Goal: Transaction & Acquisition: Purchase product/service

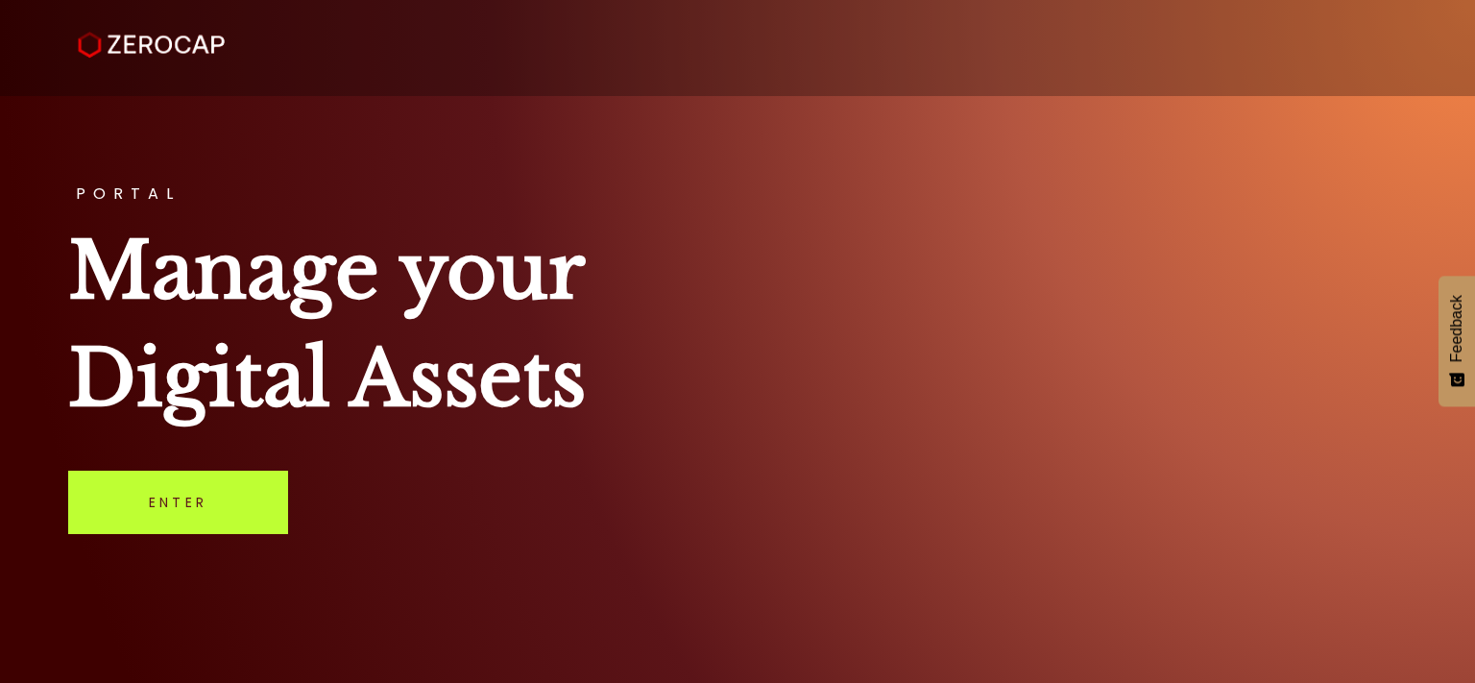
click at [190, 516] on link "Enter" at bounding box center [178, 501] width 220 height 63
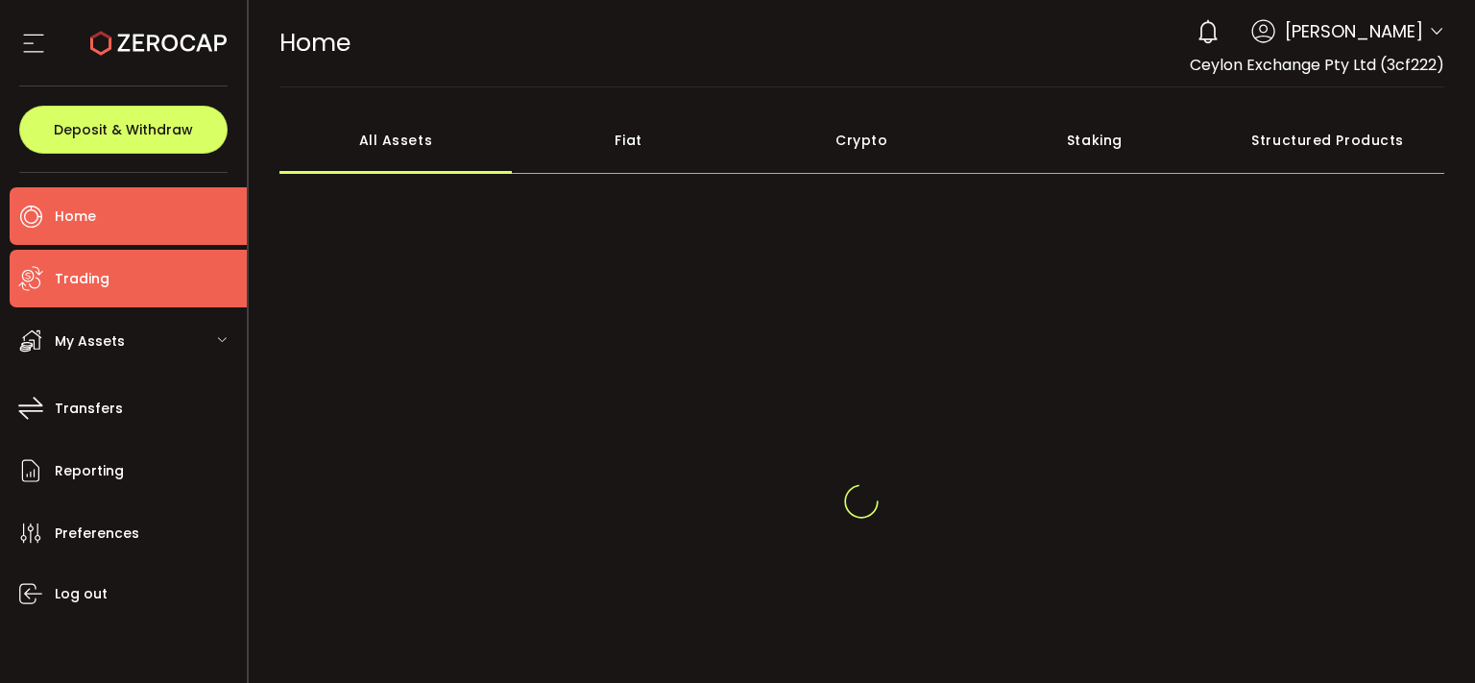
click at [146, 275] on li "Trading" at bounding box center [128, 279] width 237 height 58
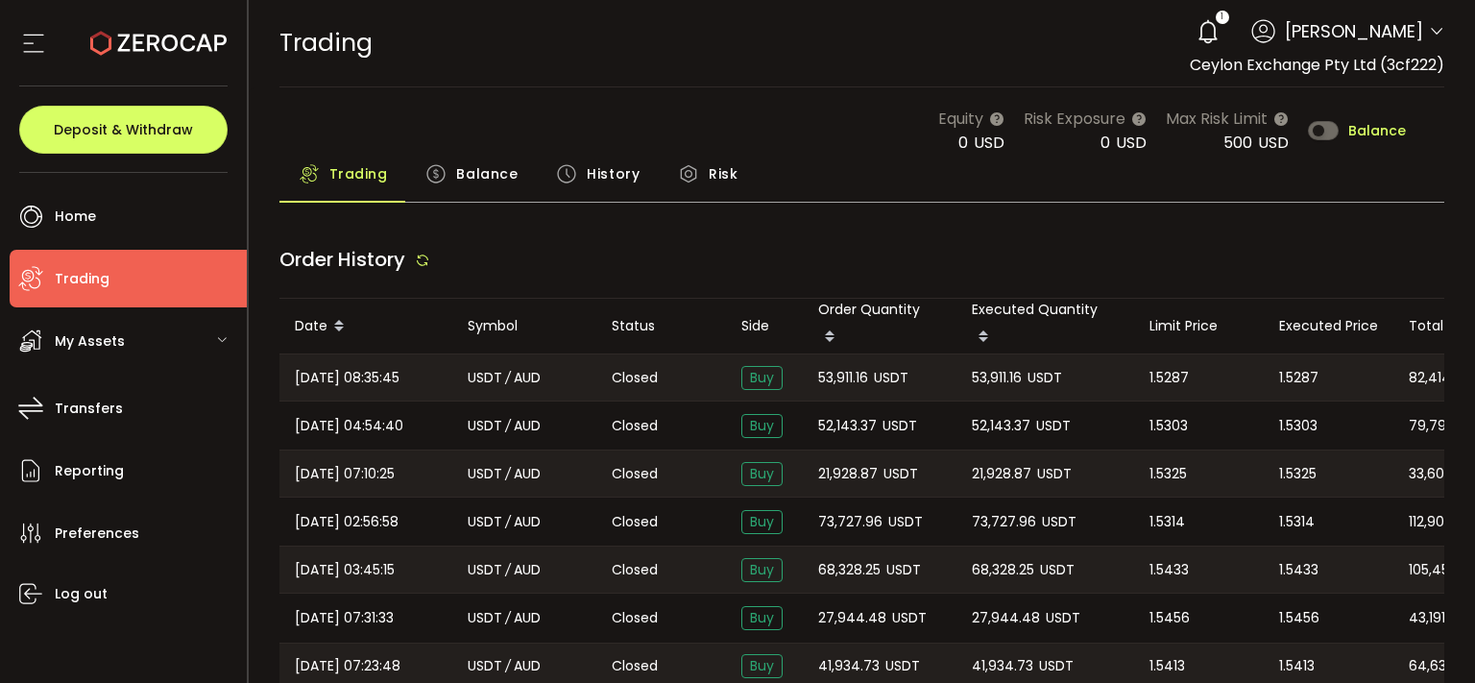
type input "***"
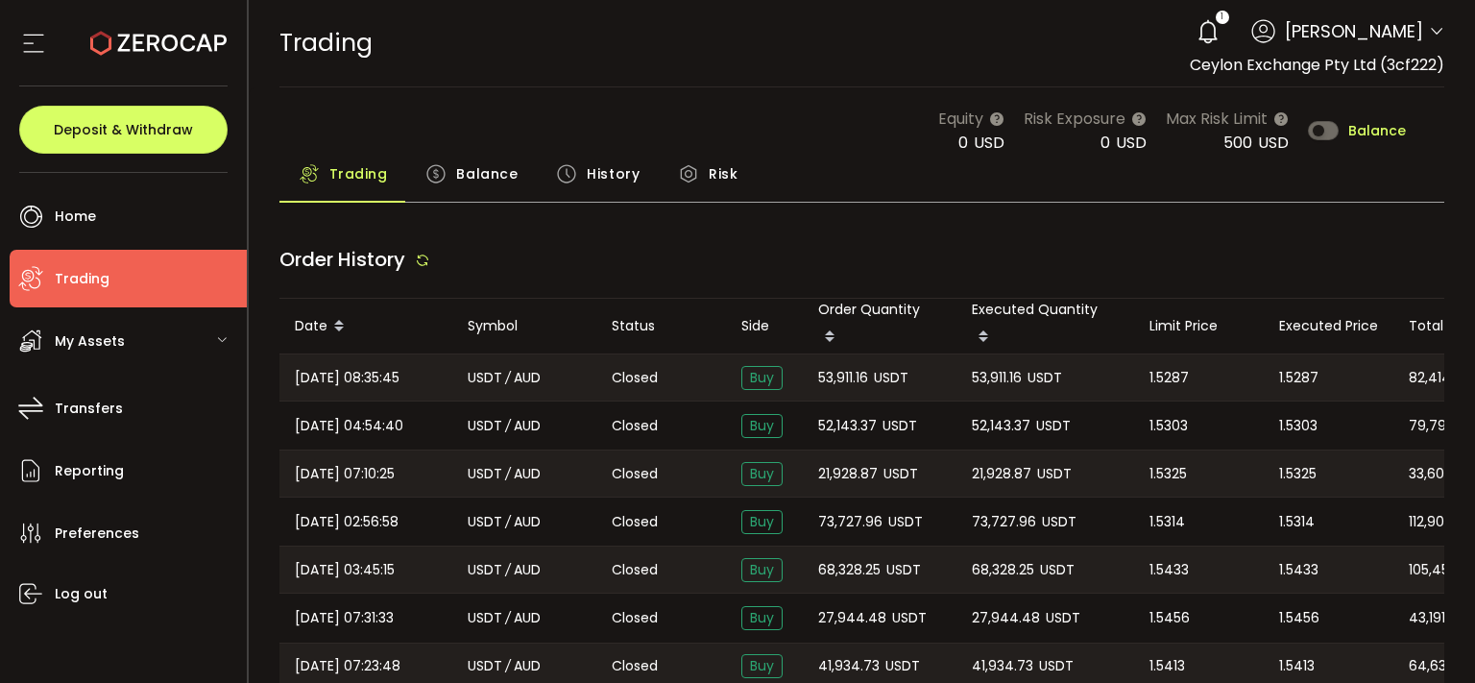
type input "***"
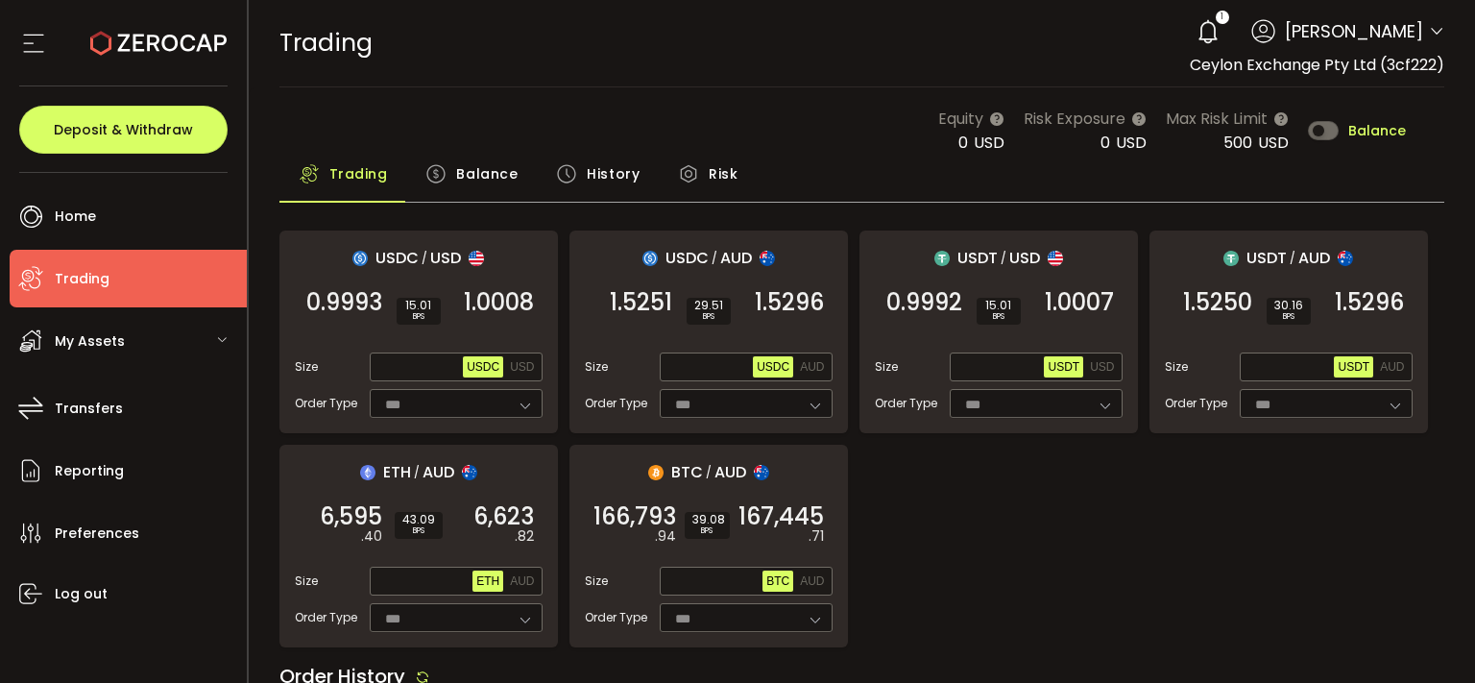
click at [1368, 130] on span "Balance" at bounding box center [1377, 130] width 58 height 13
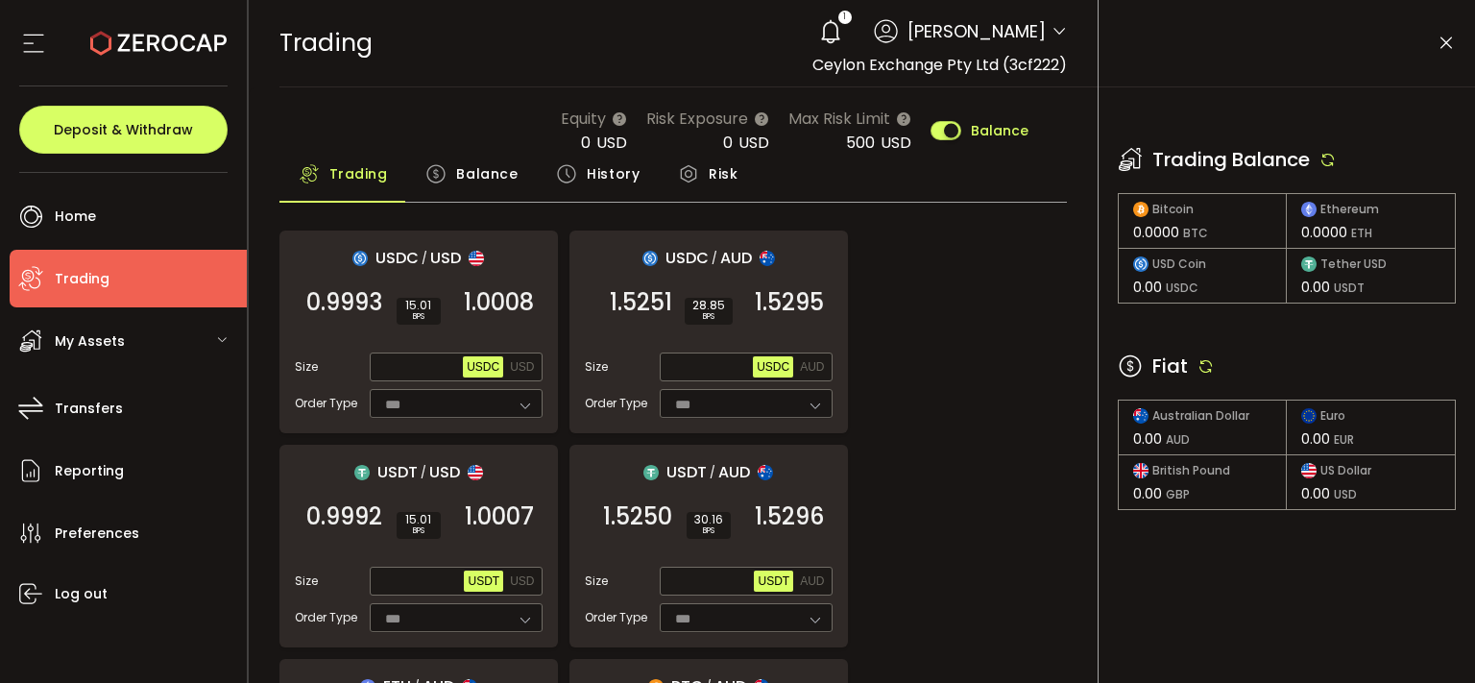
click at [817, 34] on icon at bounding box center [830, 31] width 27 height 27
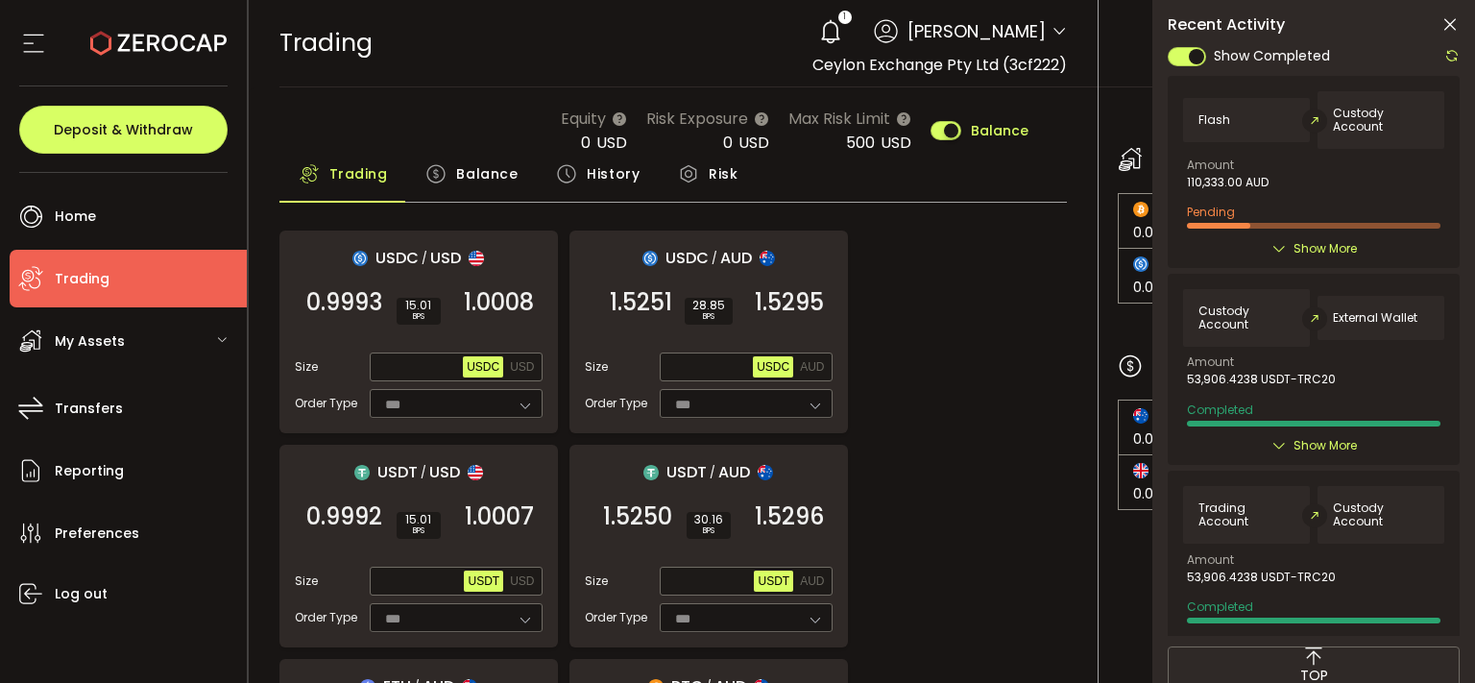
click at [1450, 29] on icon at bounding box center [1449, 24] width 19 height 19
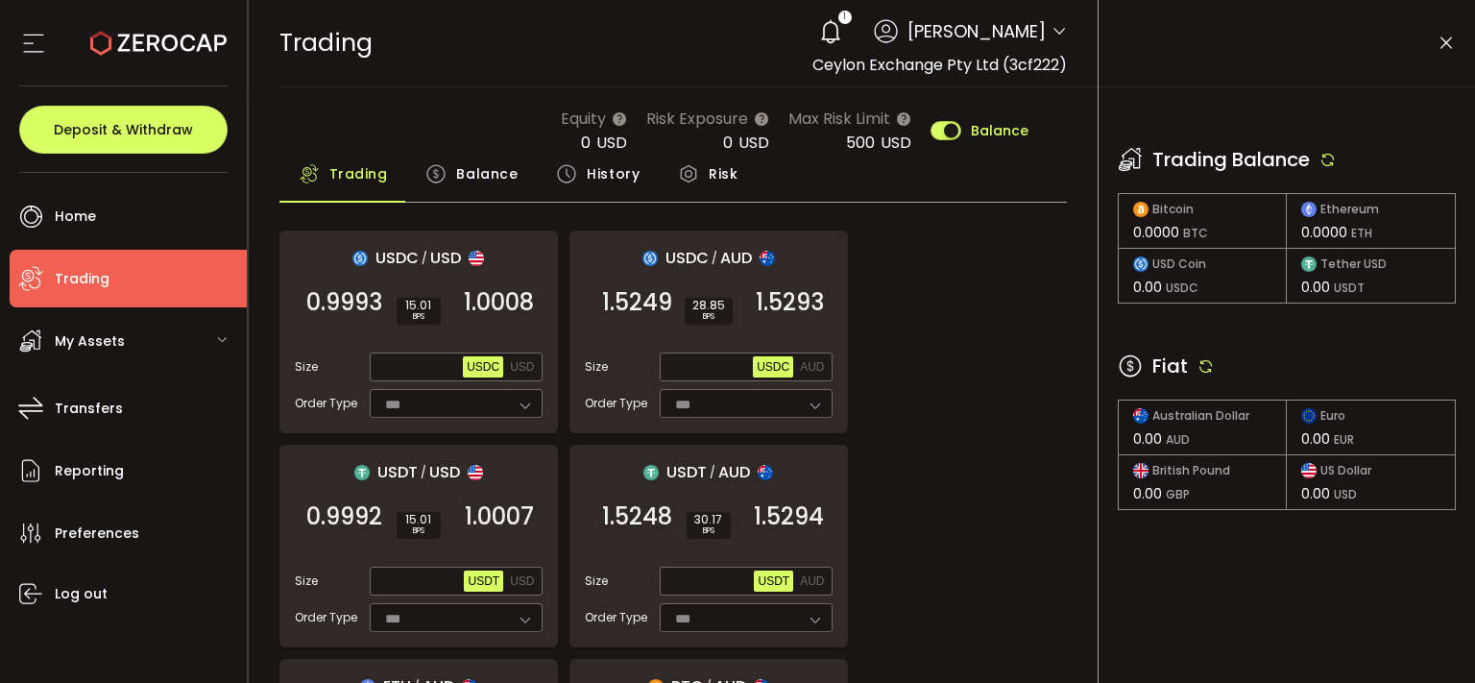
click at [1218, 367] on div "Fiat" at bounding box center [1286, 365] width 338 height 29
click at [1204, 369] on icon at bounding box center [1205, 365] width 17 height 17
click at [1334, 159] on icon at bounding box center [1327, 159] width 17 height 17
click at [1211, 366] on icon at bounding box center [1205, 365] width 17 height 17
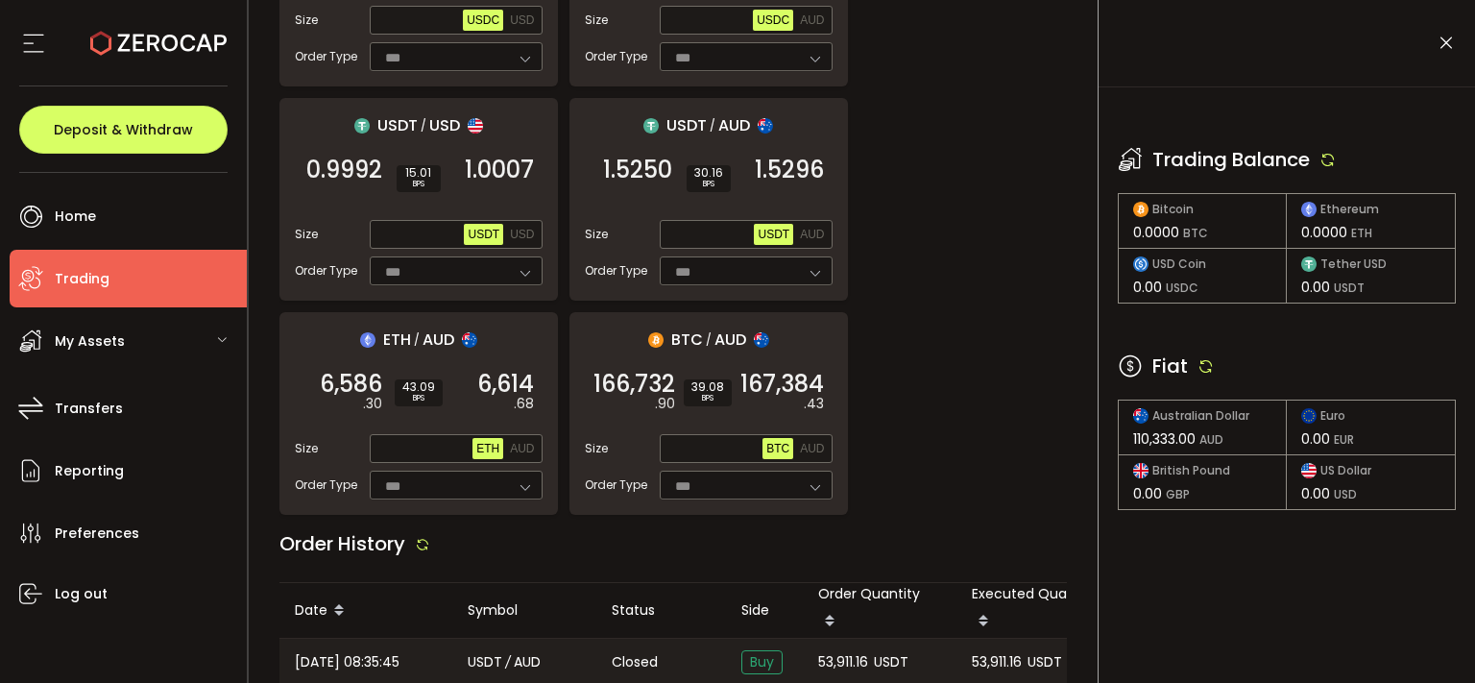
scroll to position [387, 0]
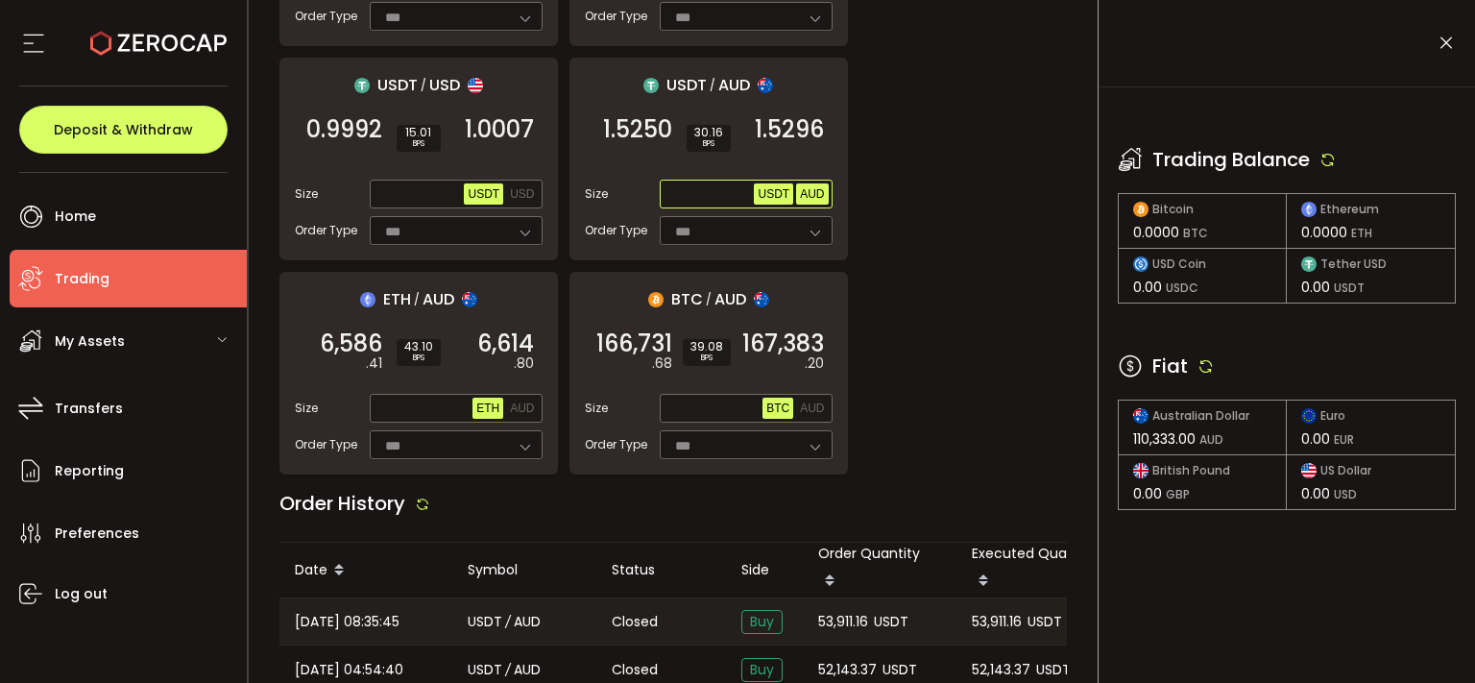
click at [812, 195] on span "AUD" at bounding box center [812, 193] width 24 height 13
click at [735, 191] on span "Max" at bounding box center [737, 193] width 34 height 17
type input "********"
click at [802, 132] on span "1.5296" at bounding box center [789, 129] width 69 height 19
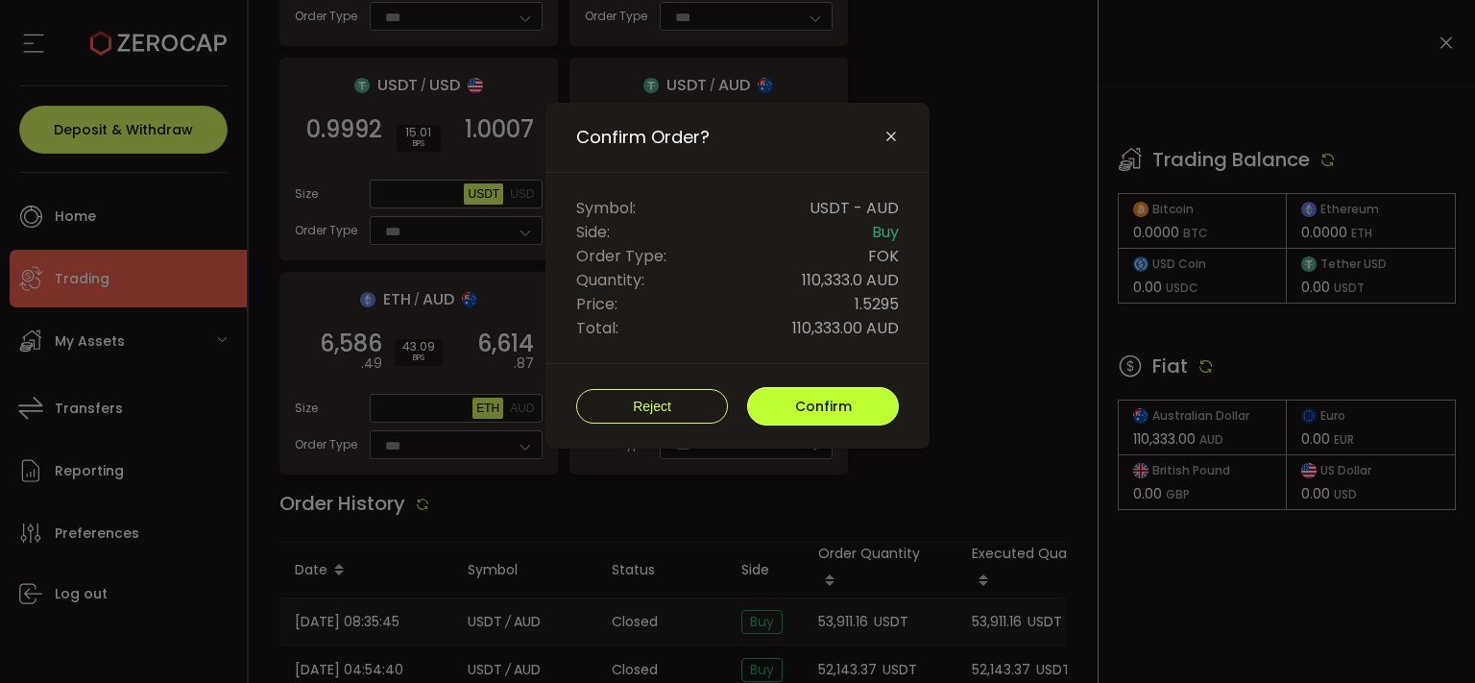
click at [815, 396] on span "Confirm" at bounding box center [823, 405] width 57 height 19
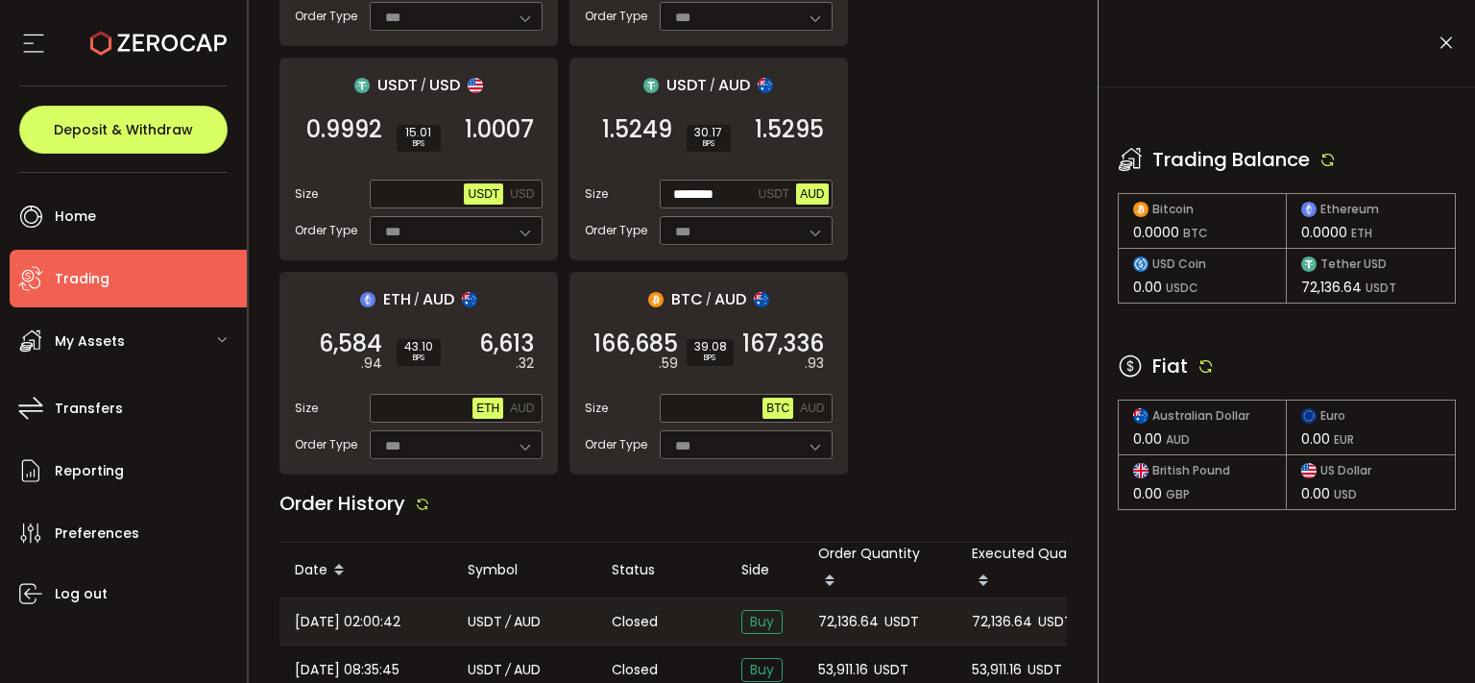
scroll to position [0, 0]
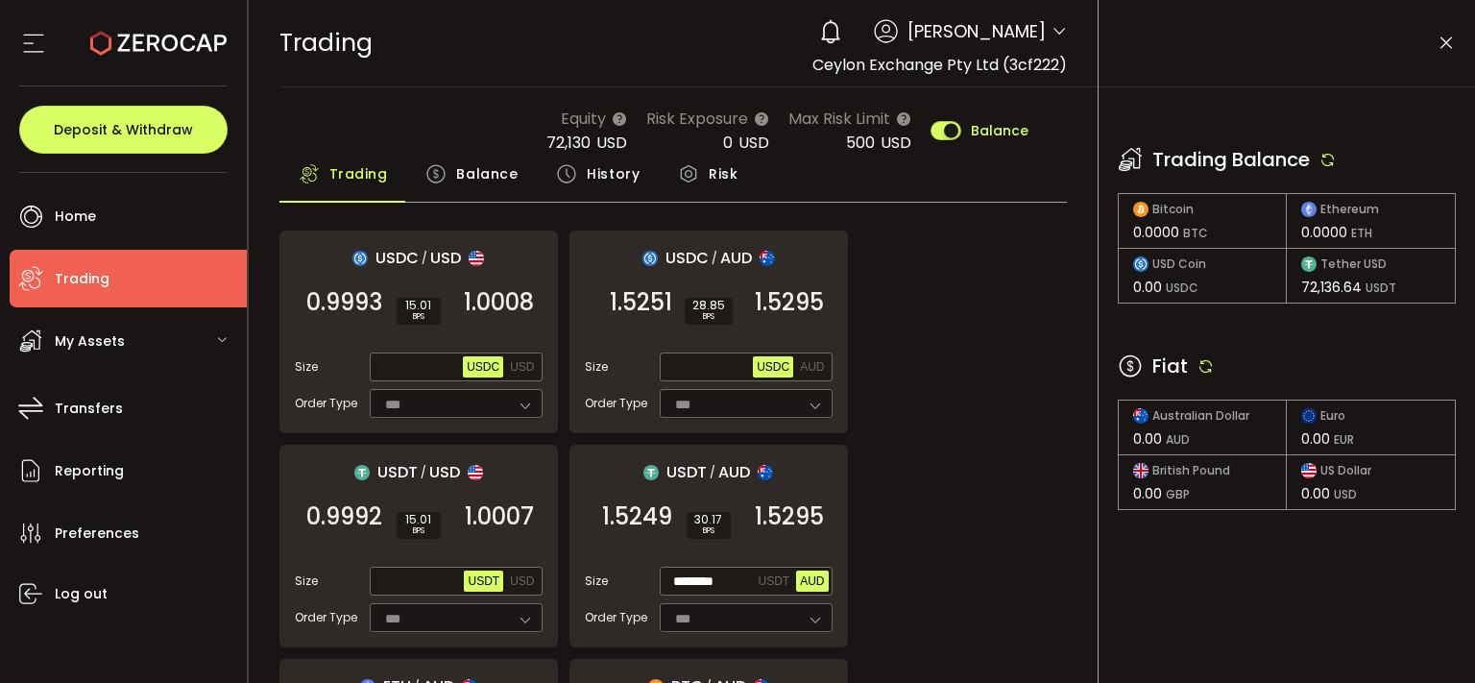
click at [509, 144] on div "Equity 72,130 USD Risk Exposure 0 USD Max Risk Limit 500 USD Balance" at bounding box center [673, 131] width 788 height 48
click at [488, 182] on span "Balance" at bounding box center [486, 174] width 61 height 38
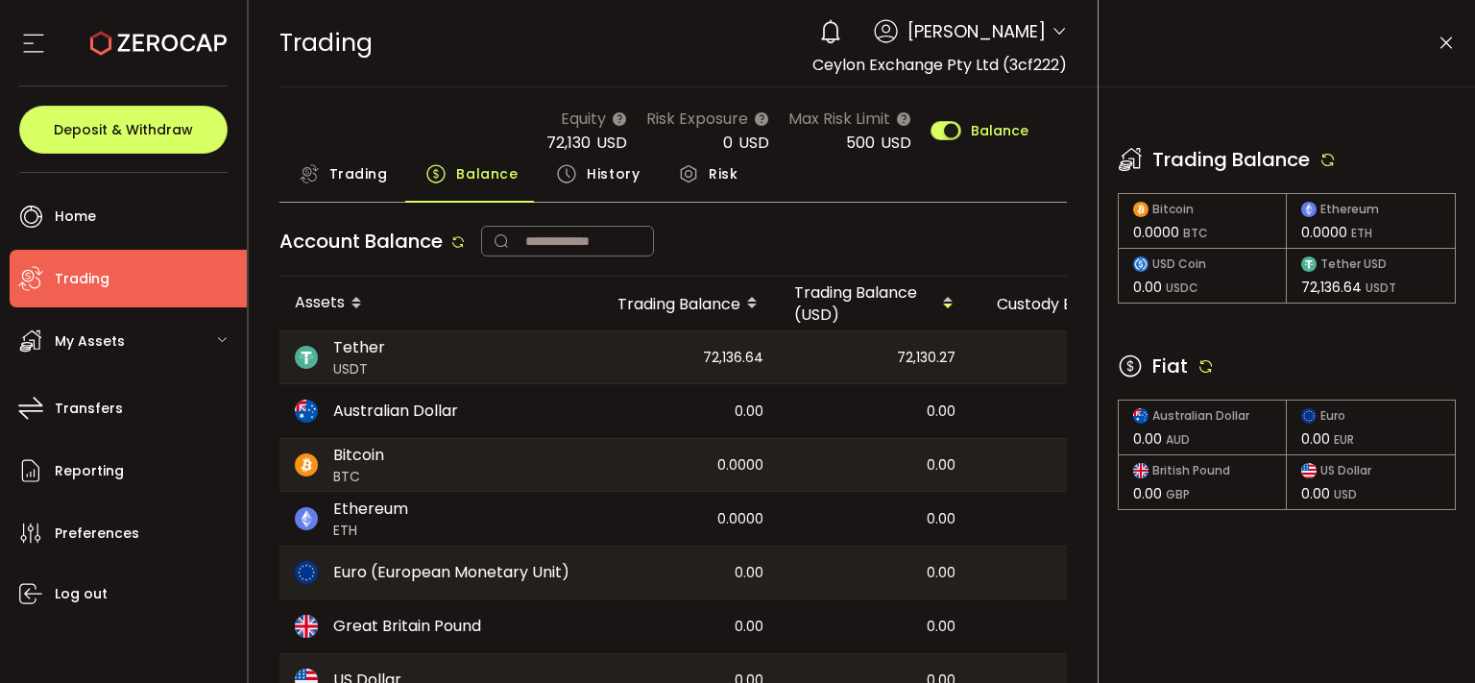
click at [1450, 40] on icon at bounding box center [1445, 43] width 19 height 19
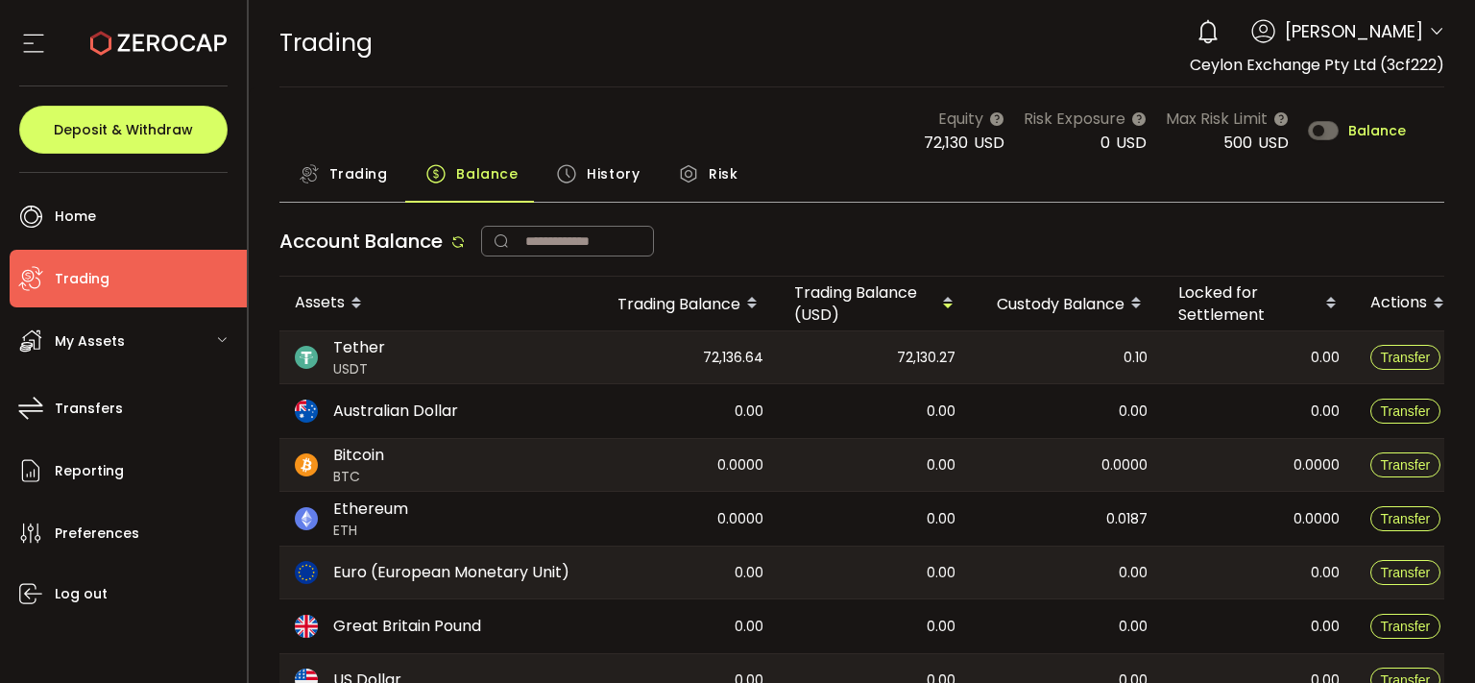
scroll to position [0, 127]
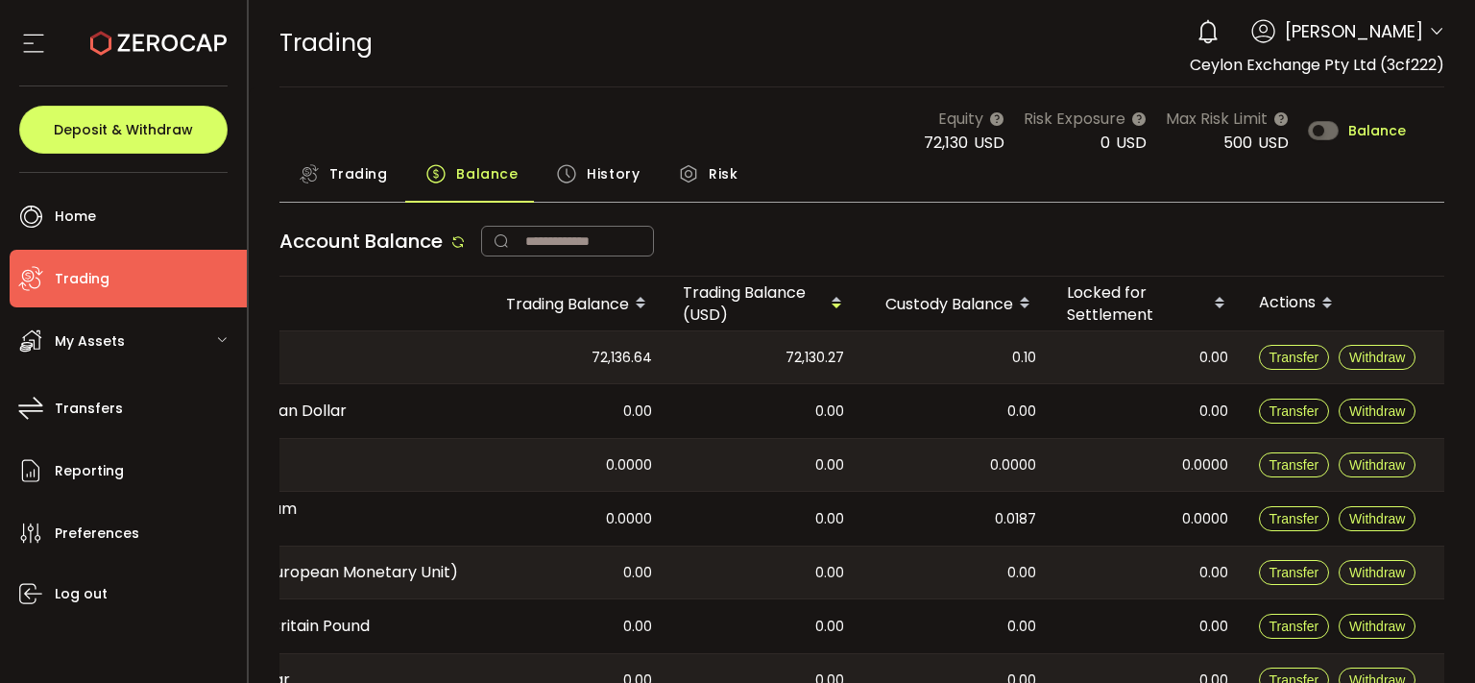
drag, startPoint x: 1106, startPoint y: 324, endPoint x: 1474, endPoint y: 367, distance: 370.2
click at [1051, 367] on div "0.10" at bounding box center [955, 357] width 192 height 52
click at [1361, 345] on button "Withdraw" at bounding box center [1376, 357] width 77 height 25
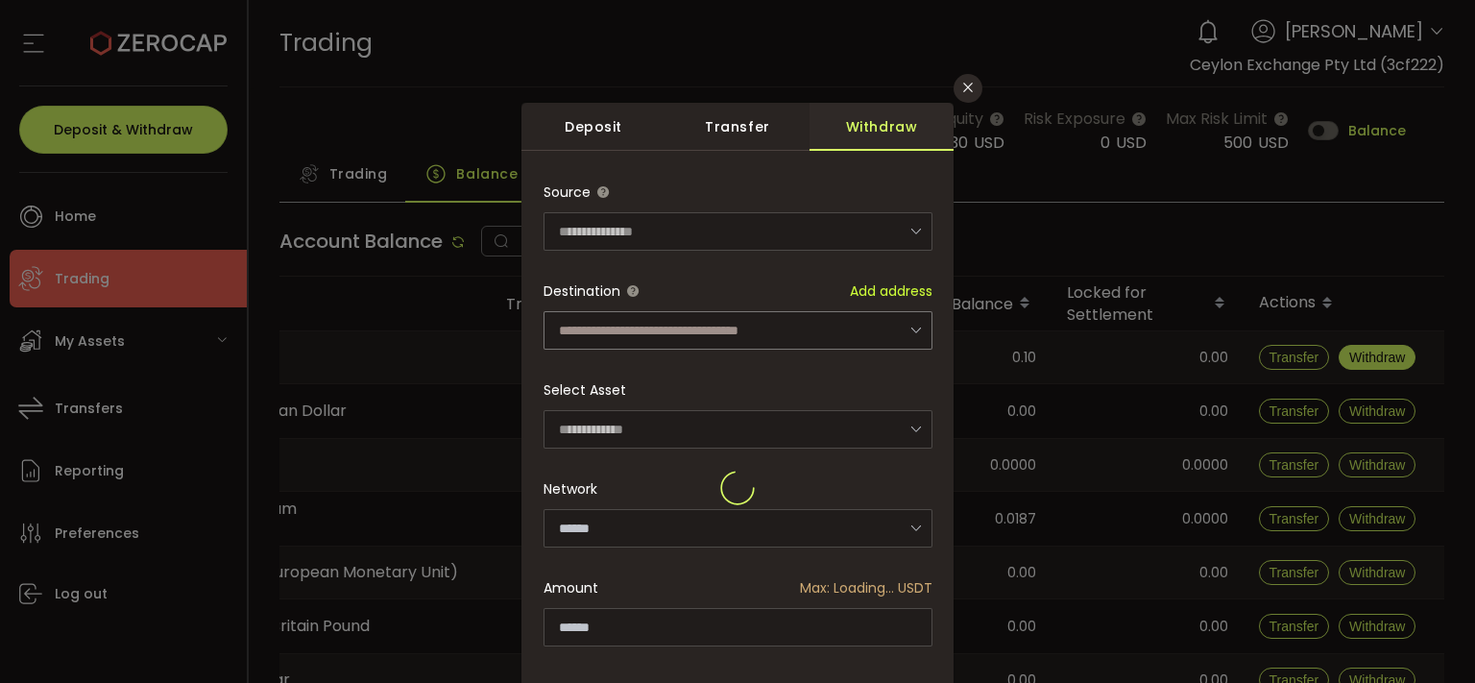
type input "****"
click at [774, 331] on input "dialog" at bounding box center [737, 330] width 389 height 38
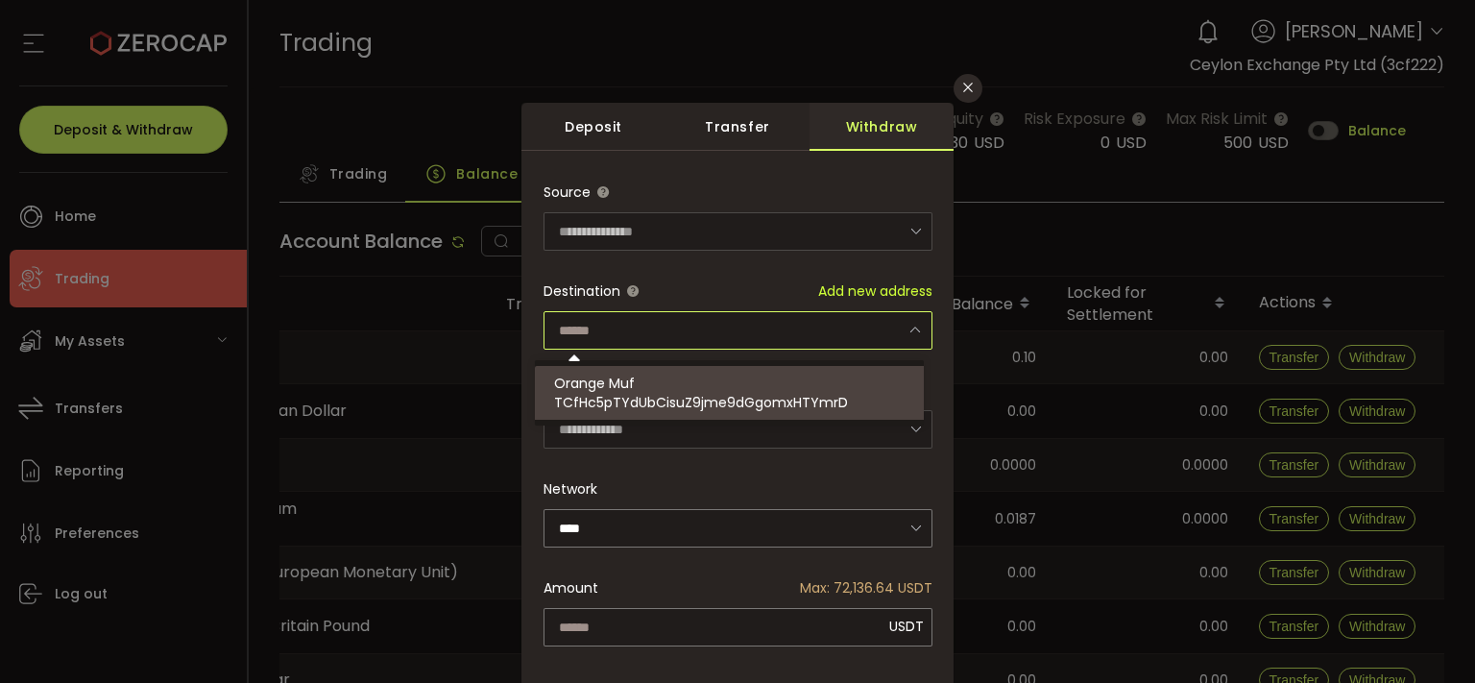
click at [765, 403] on span "TCfHc5pTYdUbCisuZ9jme9dGgomxHTYmrD" at bounding box center [701, 402] width 294 height 19
type input "**********"
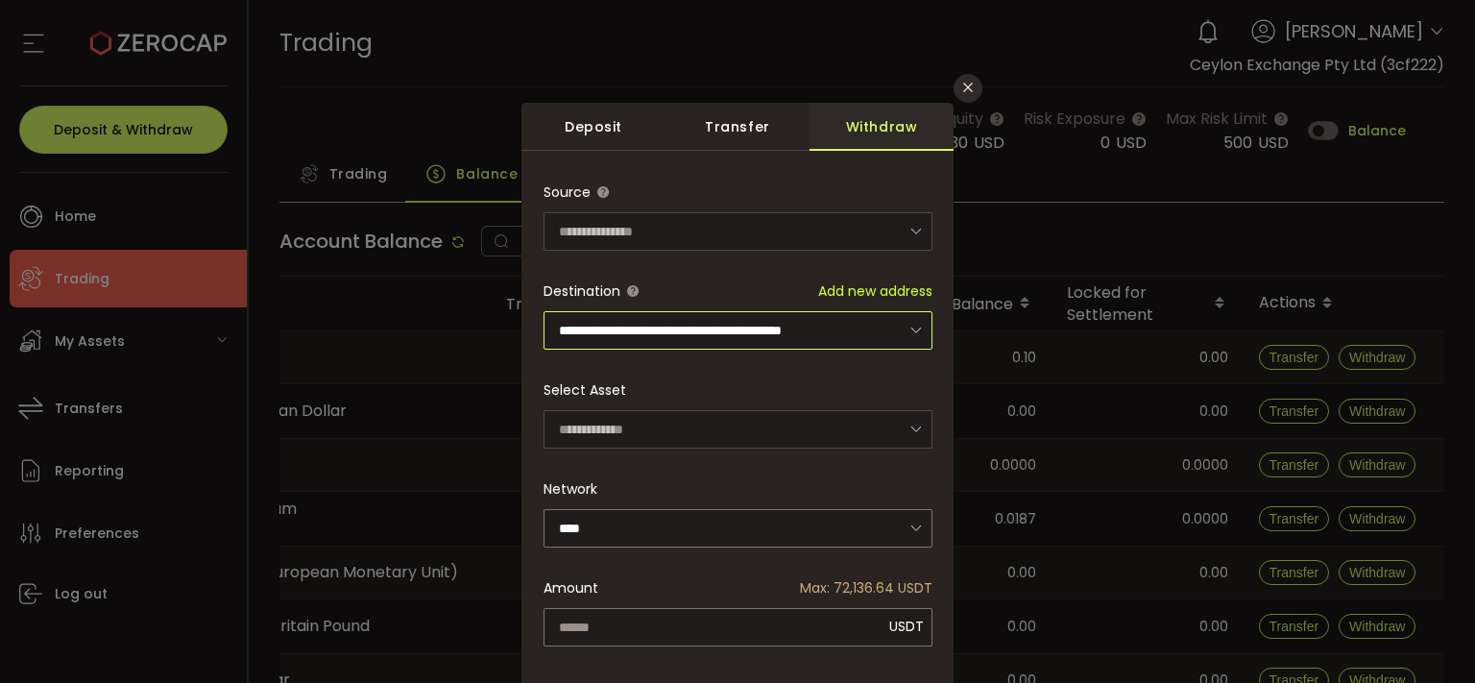
scroll to position [176, 0]
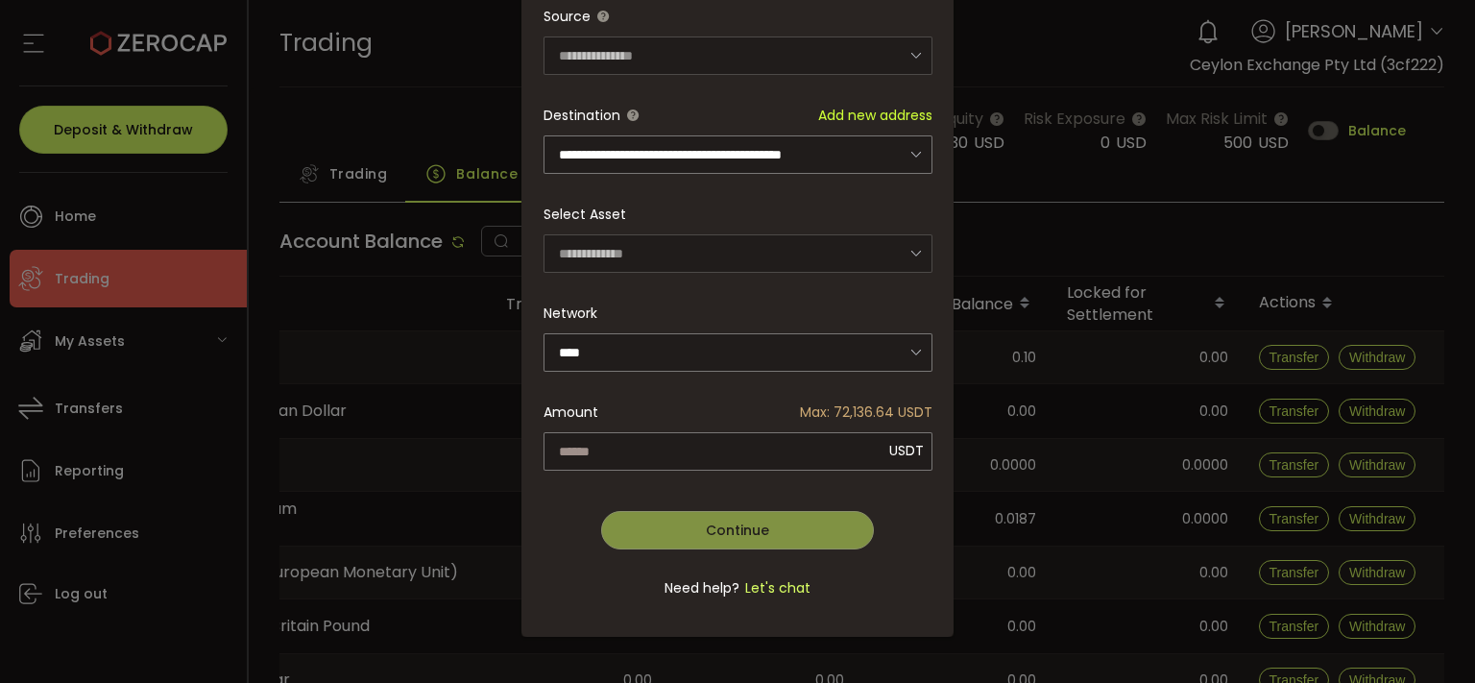
click at [839, 455] on div "**********" at bounding box center [737, 312] width 389 height 631
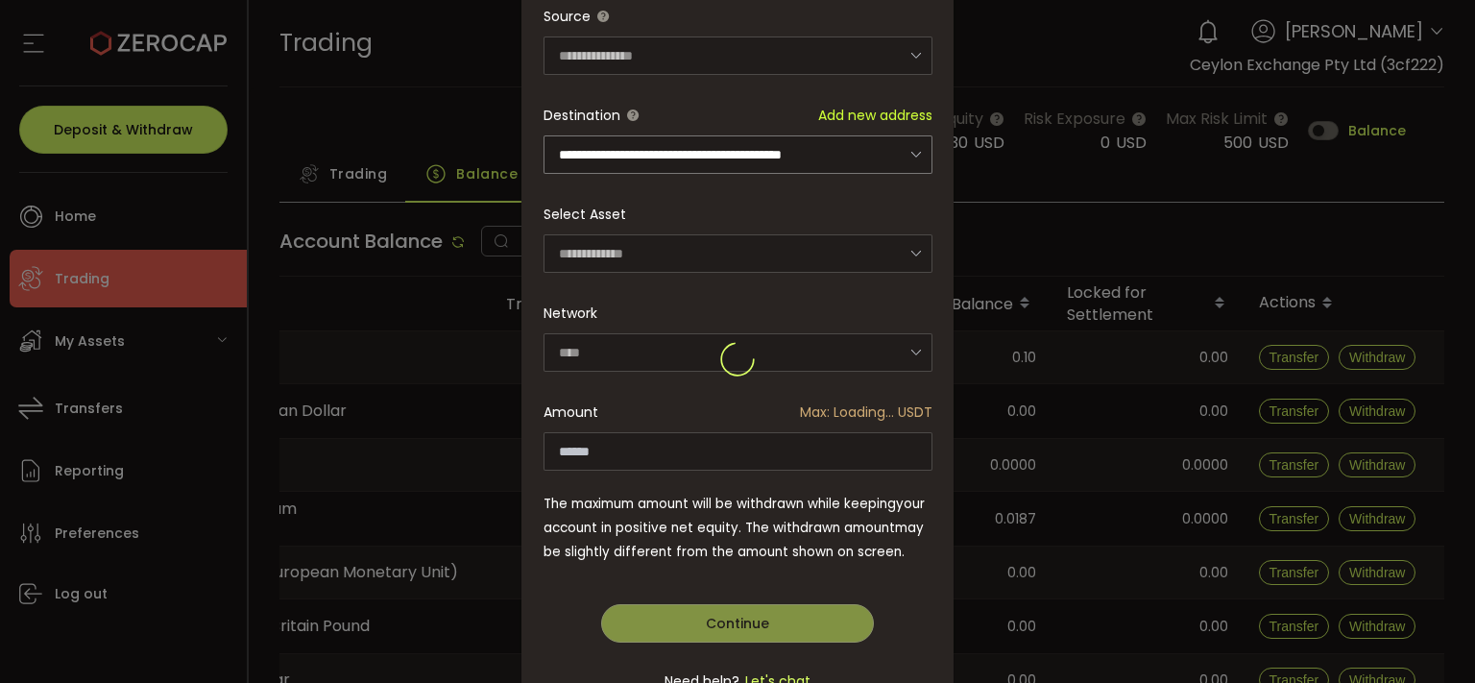
type input "*********"
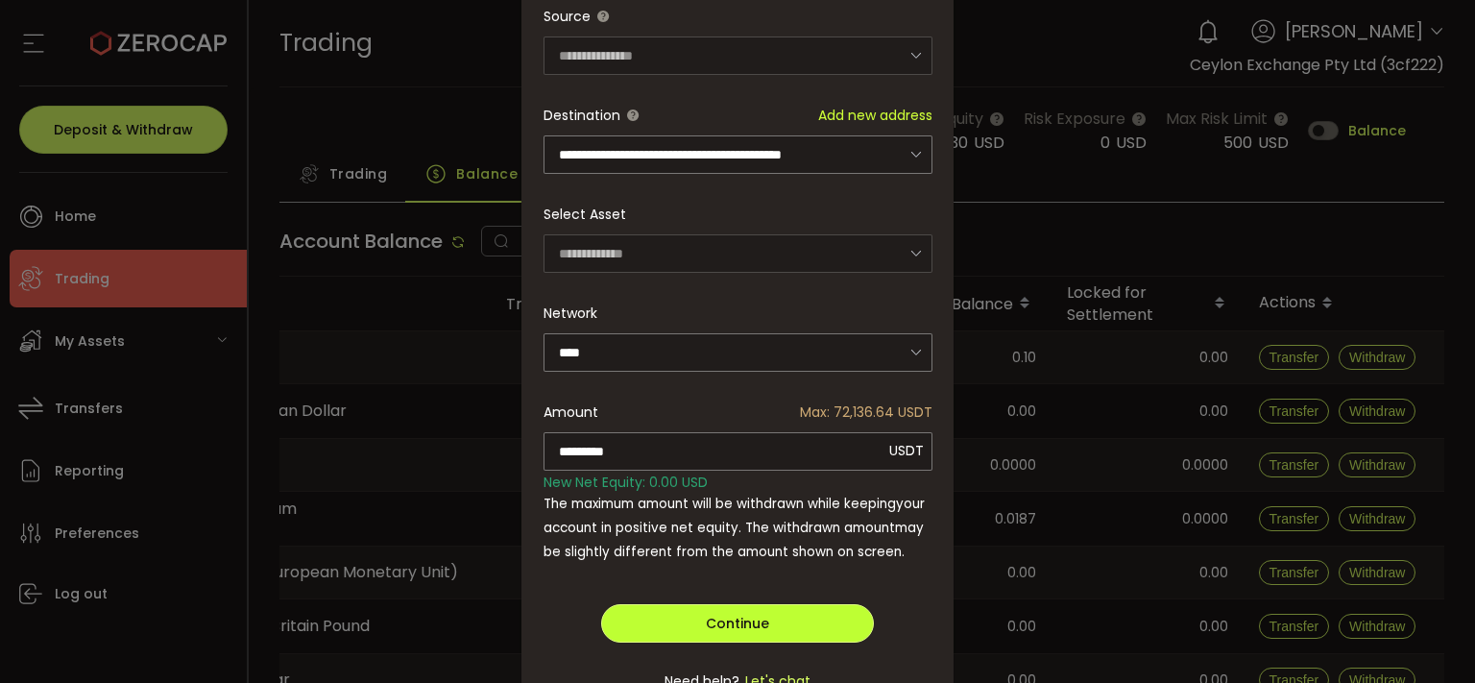
click at [712, 619] on span "Continue" at bounding box center [737, 622] width 63 height 19
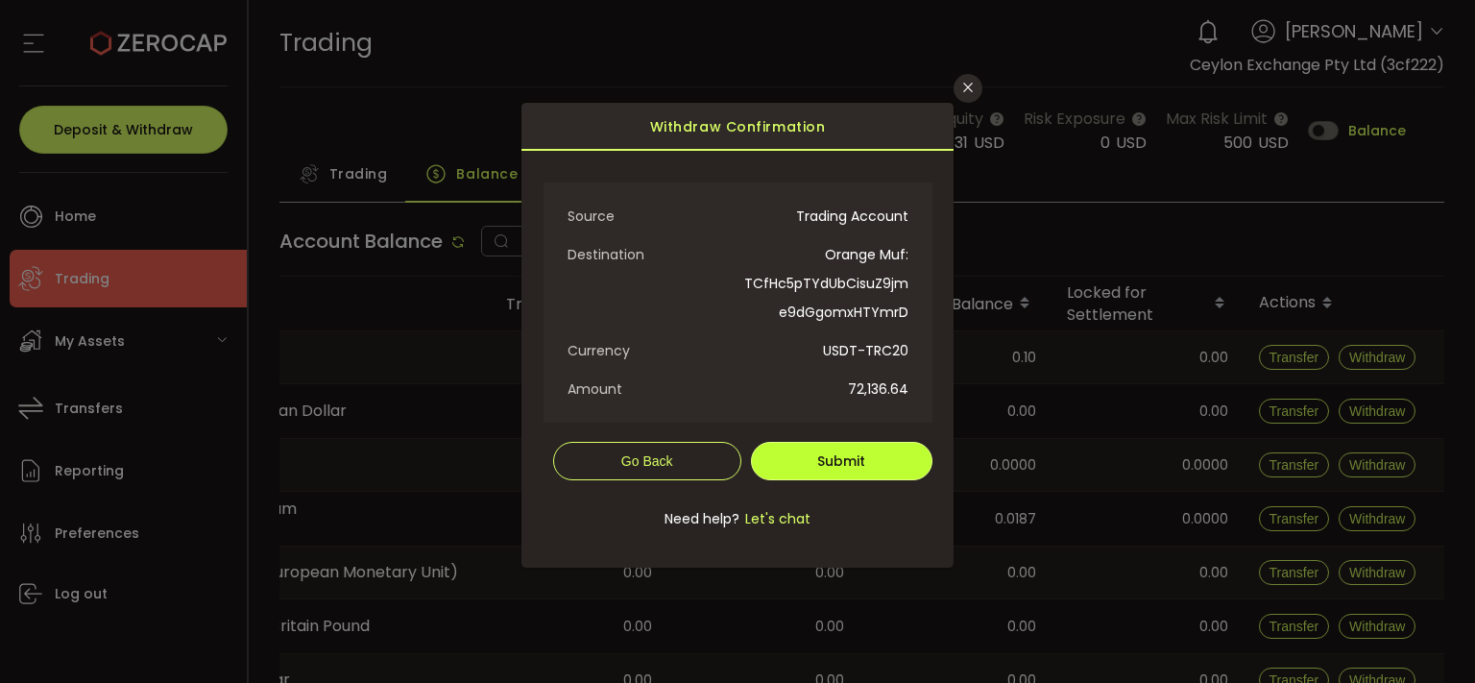
click at [855, 448] on button "Submit" at bounding box center [841, 461] width 181 height 38
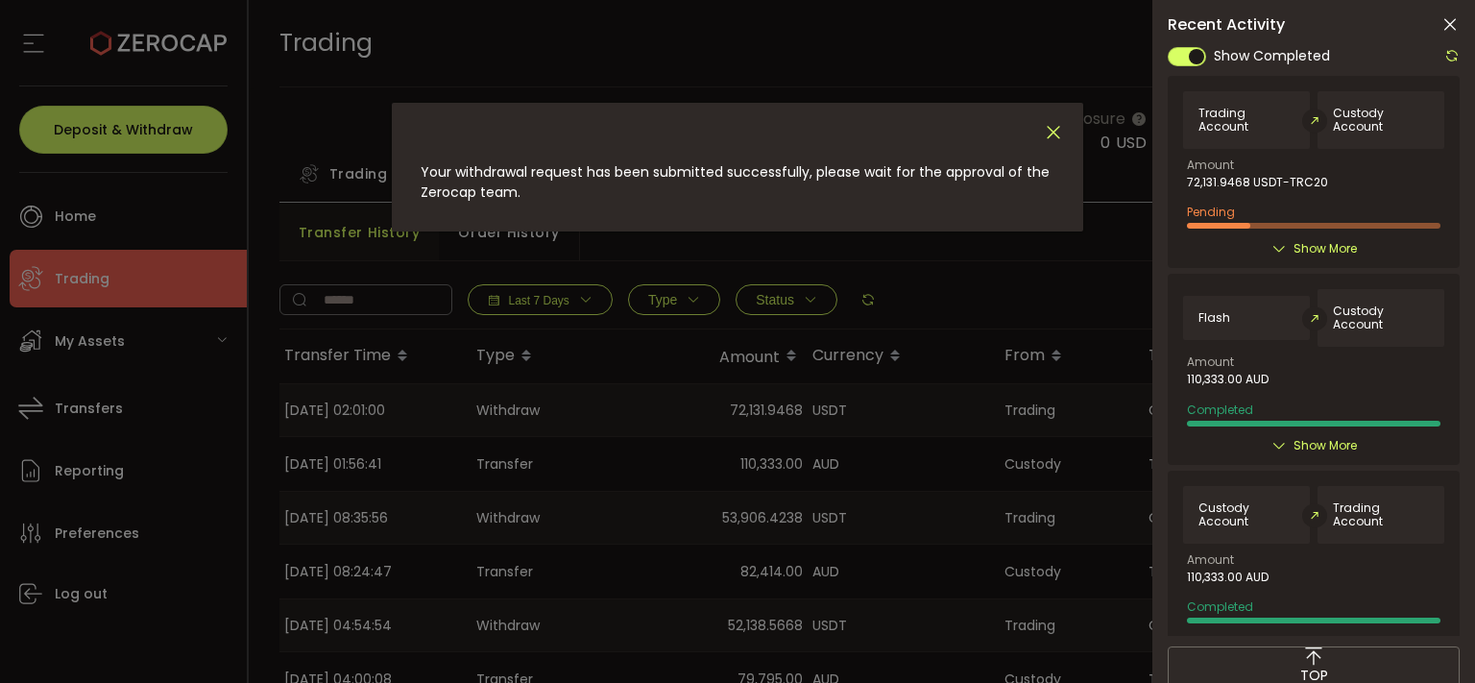
click at [1047, 133] on icon "Close" at bounding box center [1053, 132] width 21 height 21
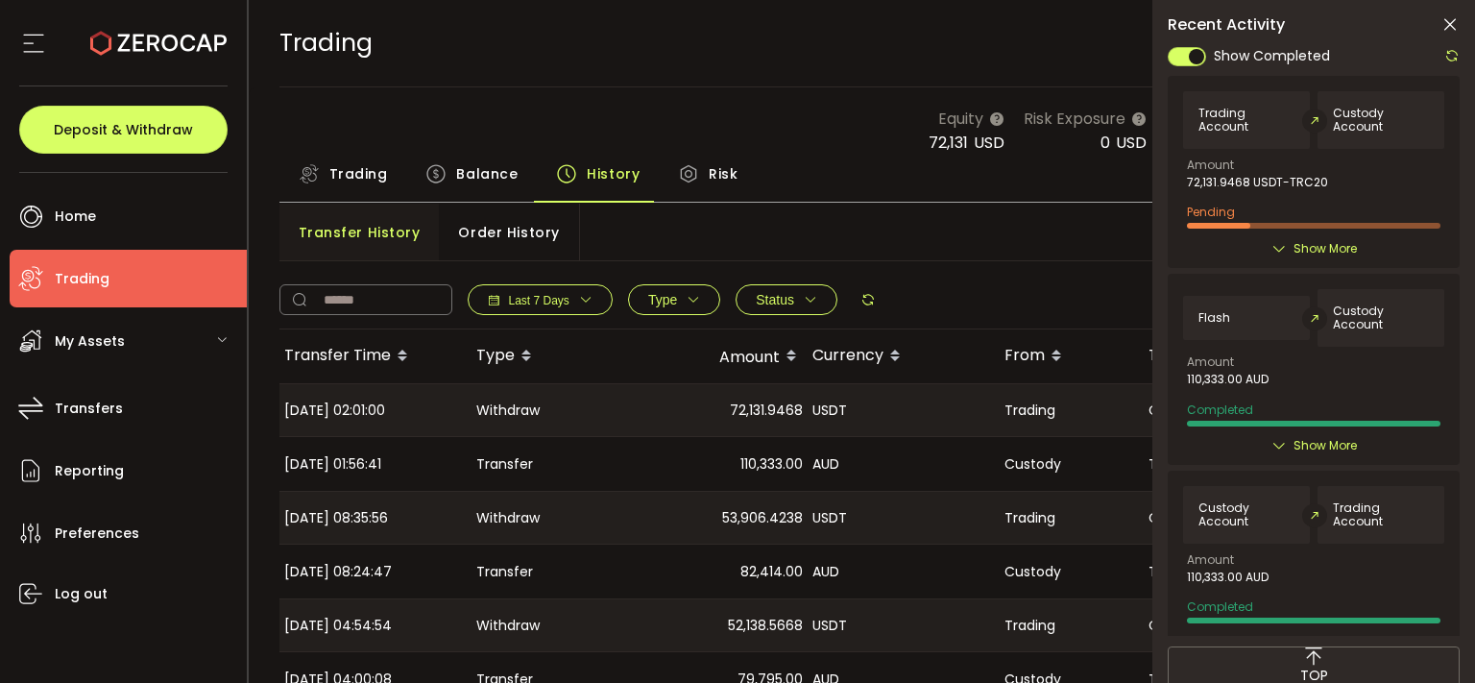
click at [1449, 31] on icon at bounding box center [1449, 24] width 19 height 19
